Goal: Task Accomplishment & Management: Complete application form

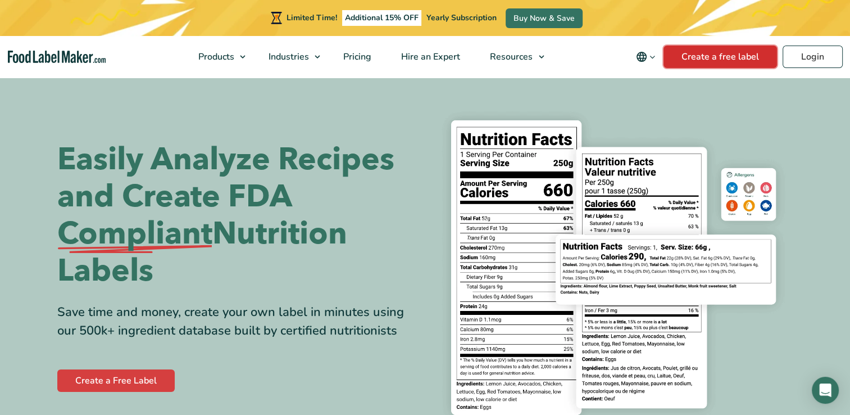
click at [761, 58] on link "Create a free label" at bounding box center [720, 57] width 113 height 22
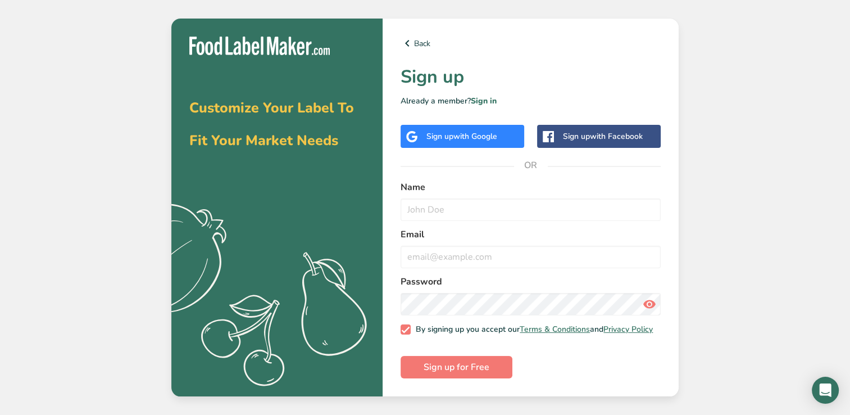
click at [493, 134] on span "with Google" at bounding box center [475, 136] width 44 height 11
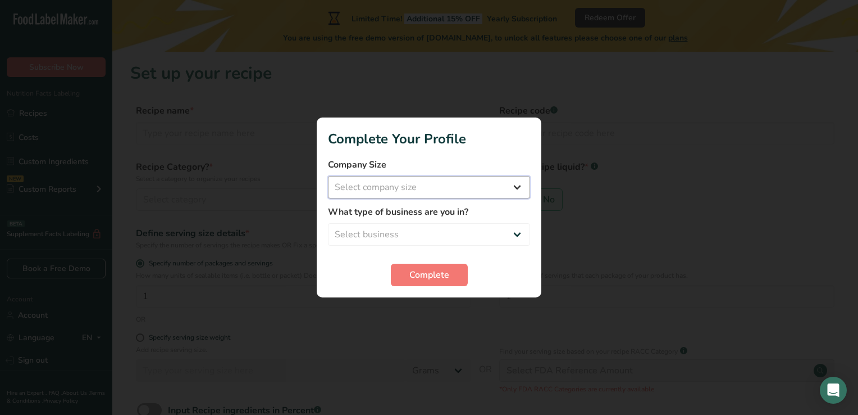
click at [430, 194] on select "Select company size Fewer than 10 Employees 10 to 50 Employees 51 to 500 Employ…" at bounding box center [429, 187] width 202 height 22
select select "1"
click at [328, 176] on select "Select company size Fewer than 10 Employees 10 to 50 Employees 51 to 500 Employ…" at bounding box center [429, 187] width 202 height 22
click at [457, 225] on select "Select business Packaged Food Manufacturer Restaurant & Cafe Bakery Meal Plans …" at bounding box center [429, 234] width 202 height 22
select select "8"
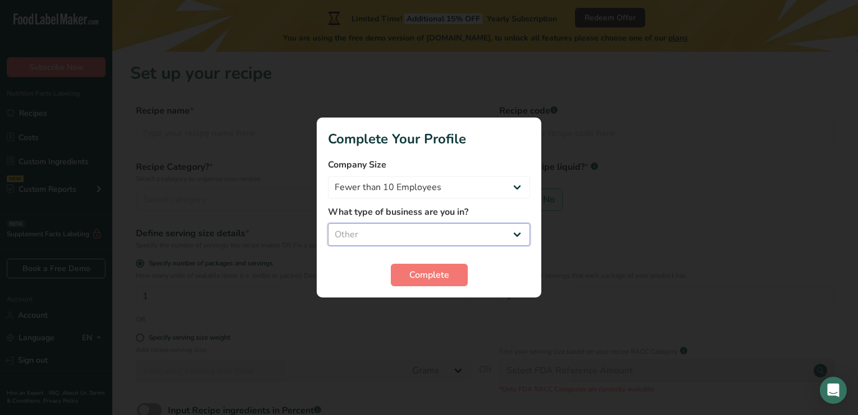
click at [328, 223] on select "Select business Packaged Food Manufacturer Restaurant & Cafe Bakery Meal Plans …" at bounding box center [429, 234] width 202 height 22
click at [436, 278] on span "Complete" at bounding box center [430, 274] width 40 height 13
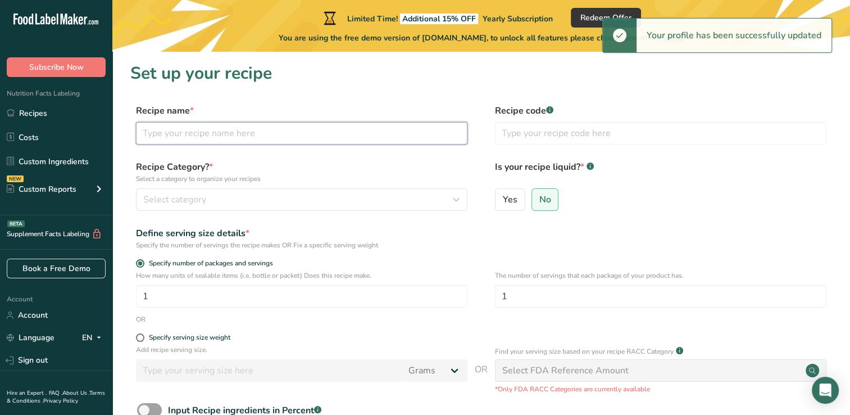
click at [169, 124] on input "text" at bounding box center [301, 133] width 331 height 22
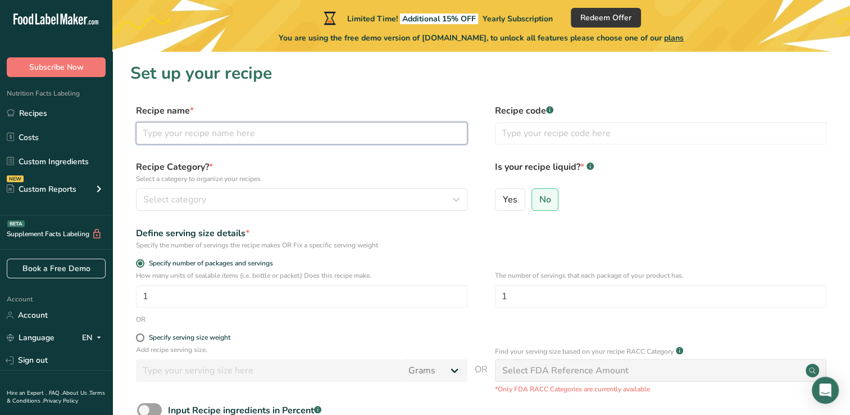
click at [229, 138] on input "text" at bounding box center [301, 133] width 331 height 22
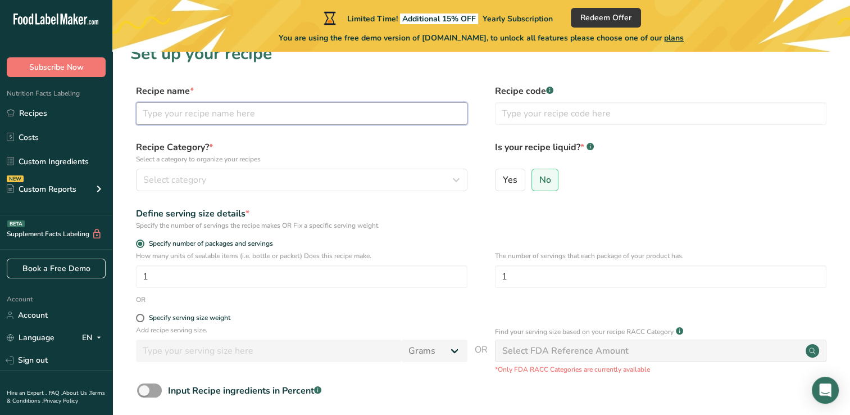
scroll to position [112, 0]
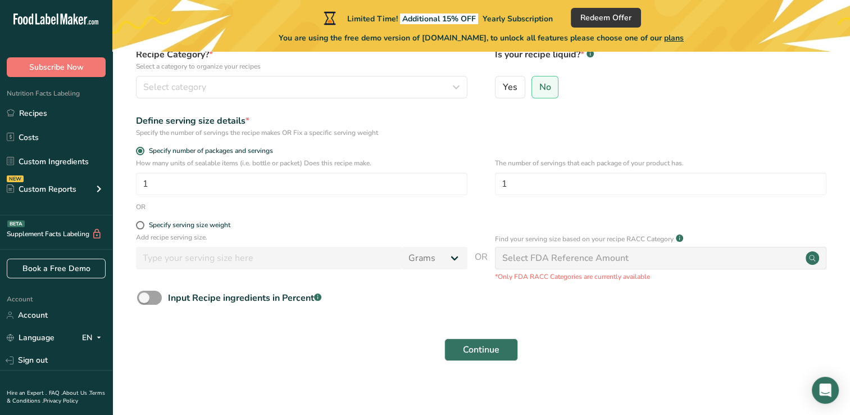
click at [649, 261] on div "Select FDA Reference Amount" at bounding box center [660, 258] width 331 height 22
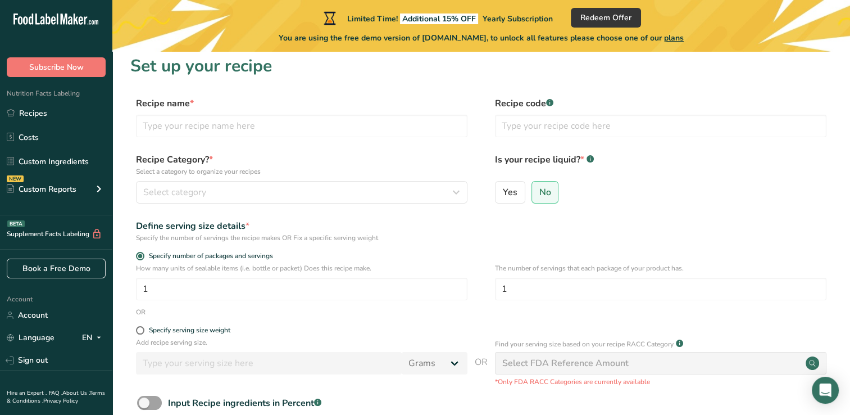
scroll to position [0, 0]
